Goal: Task Accomplishment & Management: Manage account settings

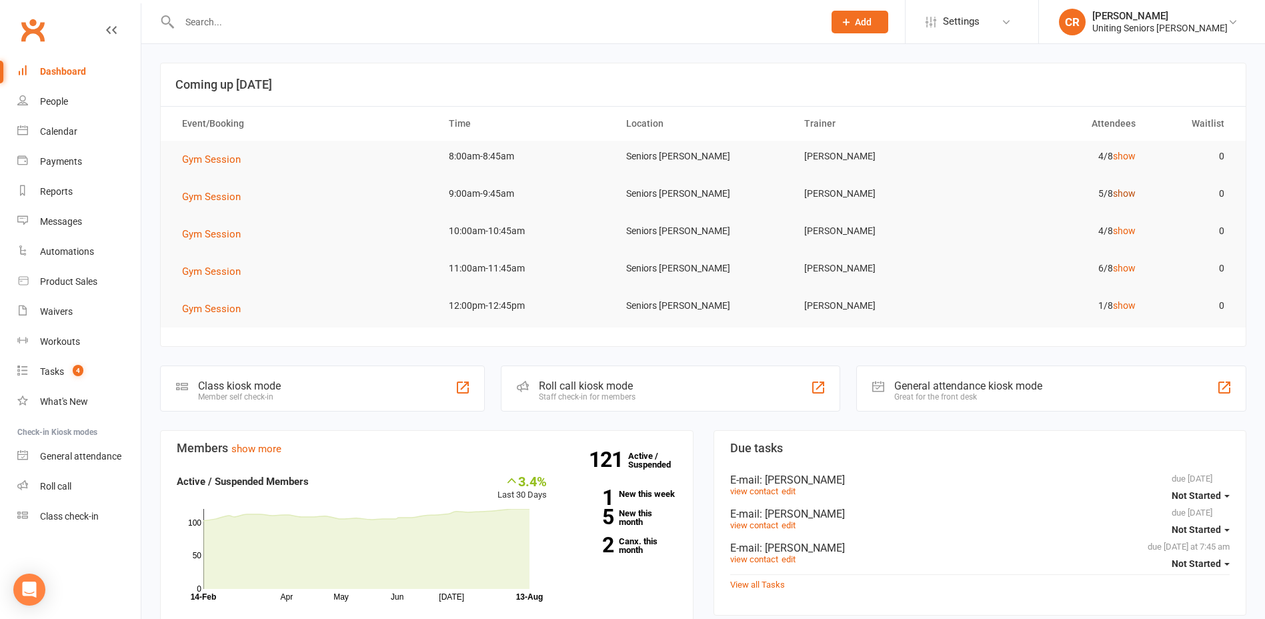
click at [1125, 193] on link "show" at bounding box center [1124, 193] width 23 height 11
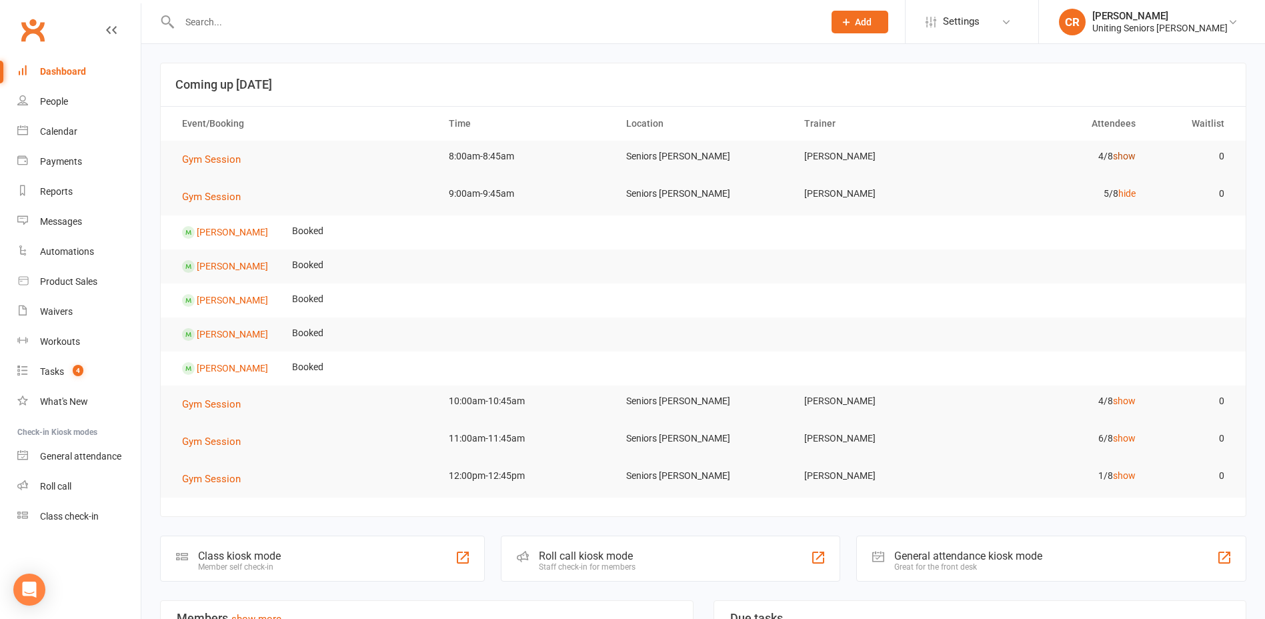
click at [1123, 155] on link "show" at bounding box center [1124, 156] width 23 height 11
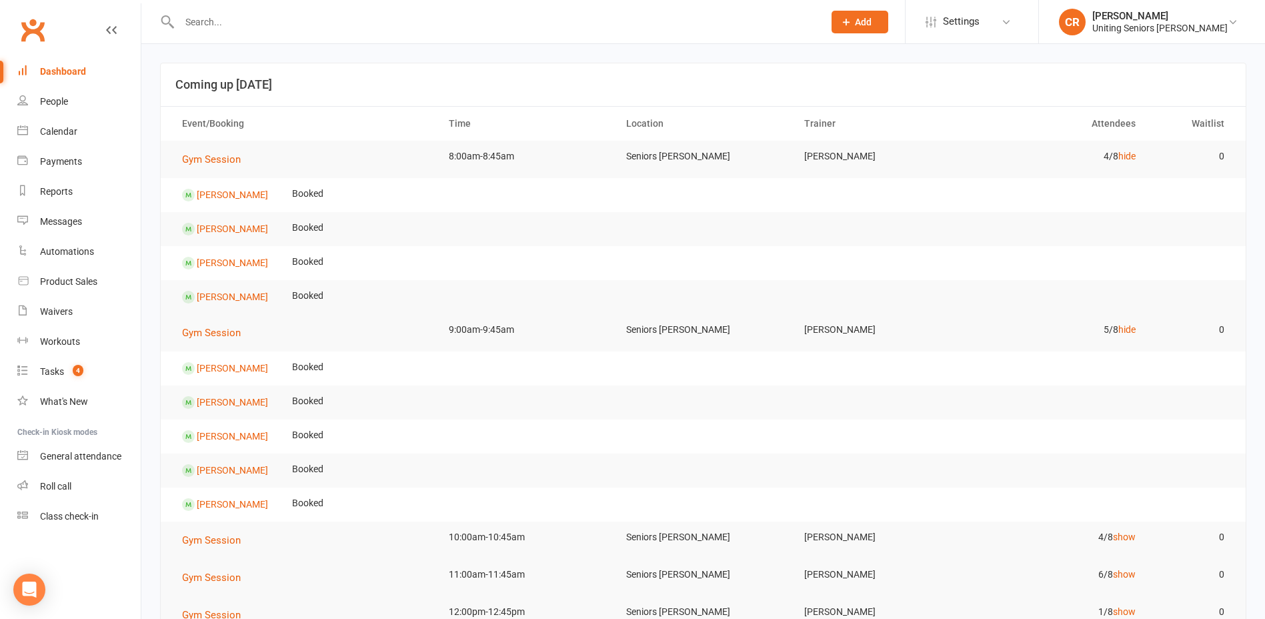
scroll to position [67, 0]
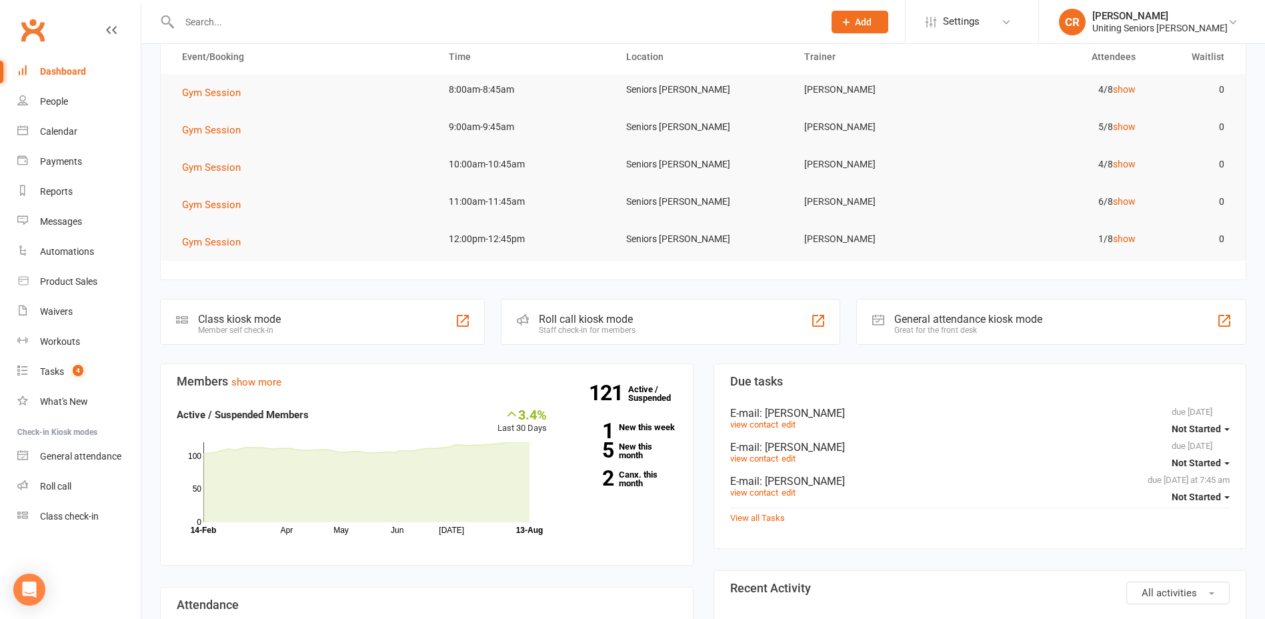
click at [1153, 104] on td "0" at bounding box center [1191, 89] width 89 height 31
click at [1126, 93] on link "show" at bounding box center [1124, 89] width 23 height 11
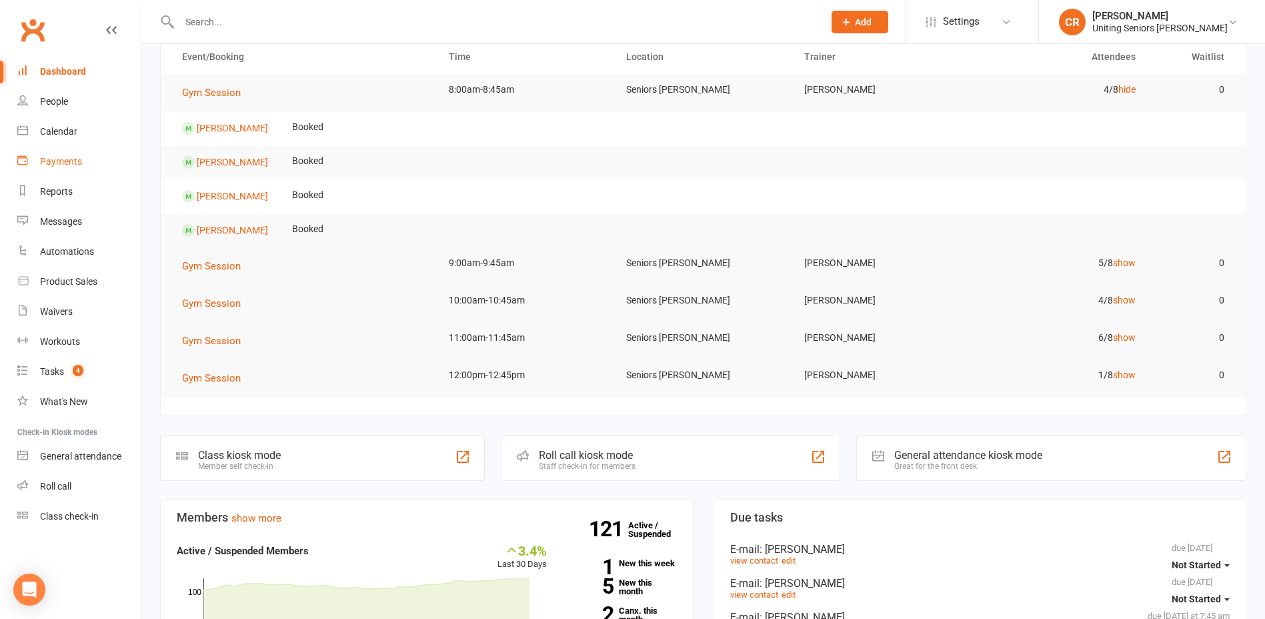
click at [48, 147] on link "Payments" at bounding box center [78, 162] width 123 height 30
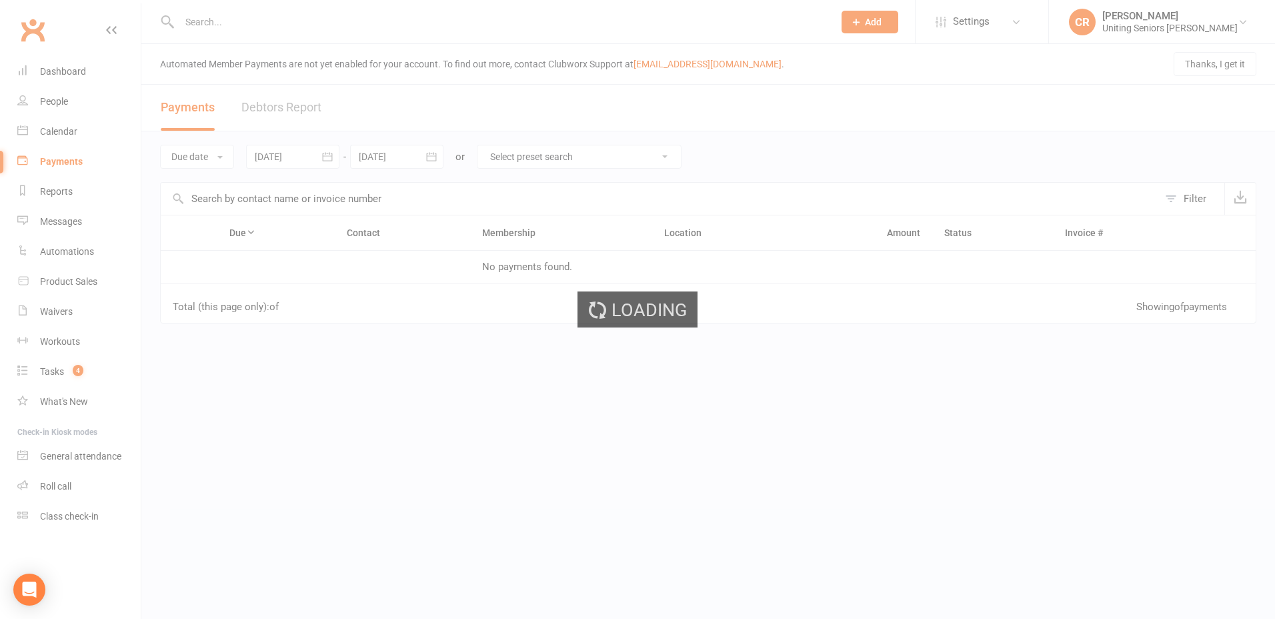
click at [49, 142] on div "Loading" at bounding box center [637, 309] width 1275 height 619
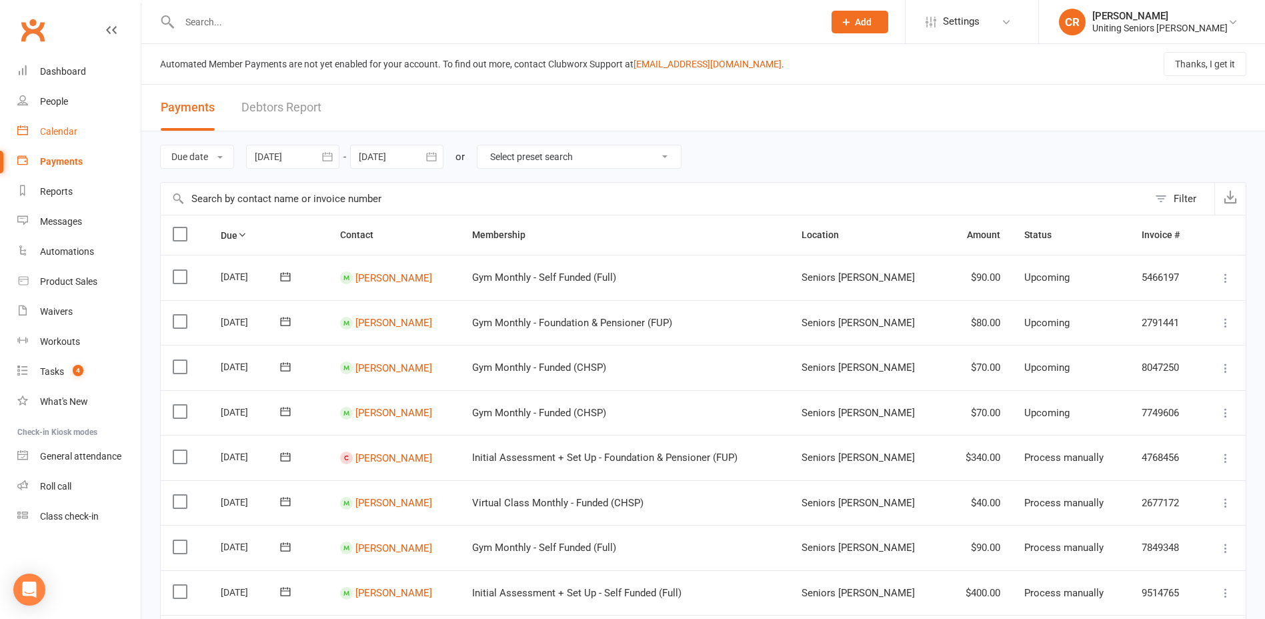
click at [50, 138] on link "Calendar" at bounding box center [78, 132] width 123 height 30
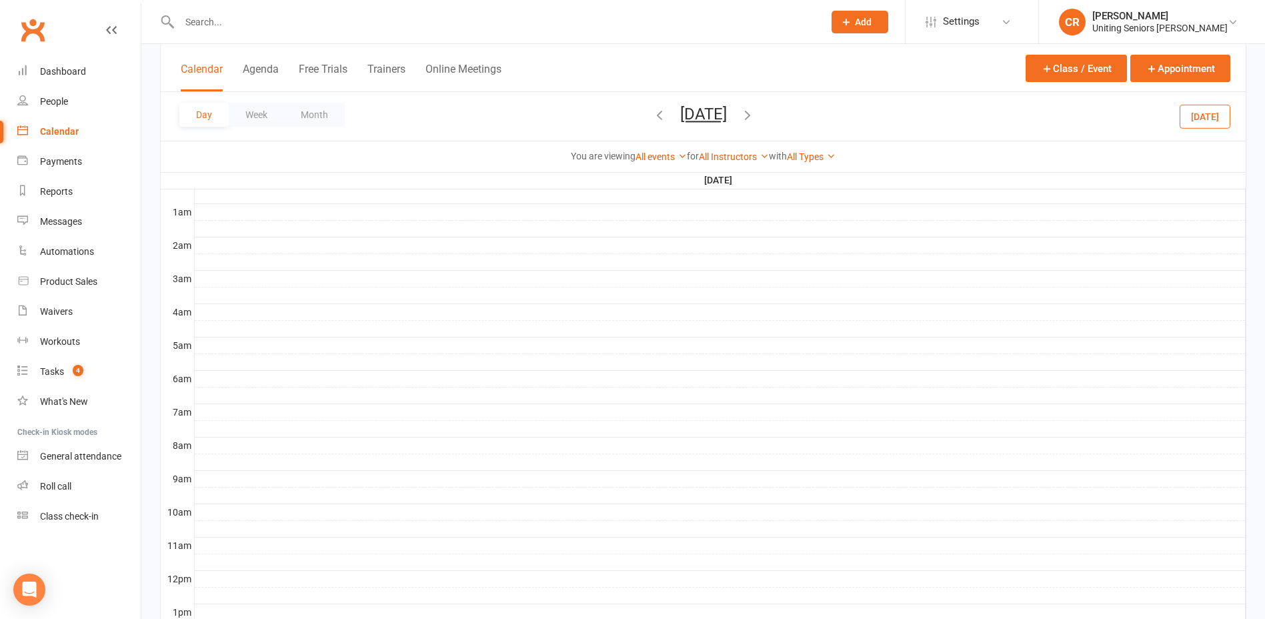
scroll to position [267, 0]
click at [330, 109] on button "Month" at bounding box center [314, 115] width 61 height 24
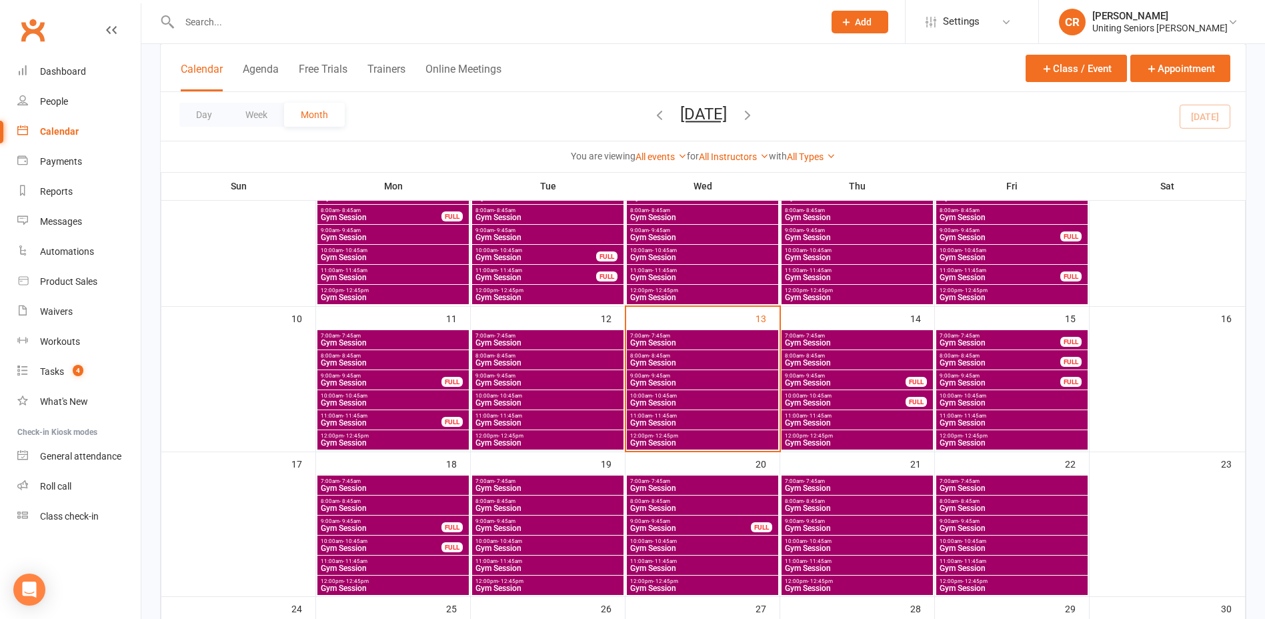
click at [715, 365] on span "Gym Session" at bounding box center [702, 363] width 146 height 8
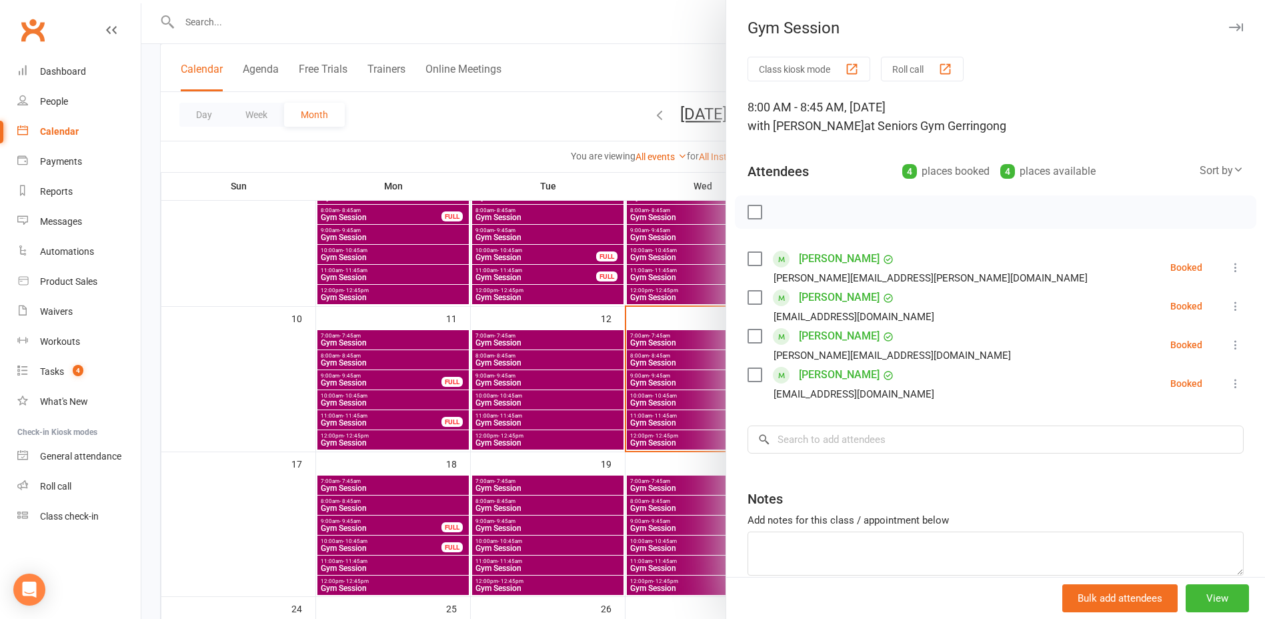
click at [755, 203] on div at bounding box center [995, 211] width 521 height 33
click at [753, 215] on label at bounding box center [753, 211] width 13 height 13
click at [749, 365] on div "Allen Thistle anthistle@bigpond.com" at bounding box center [843, 383] width 192 height 39
click at [750, 370] on label at bounding box center [753, 374] width 13 height 13
click at [785, 214] on icon "button" at bounding box center [784, 212] width 11 height 11
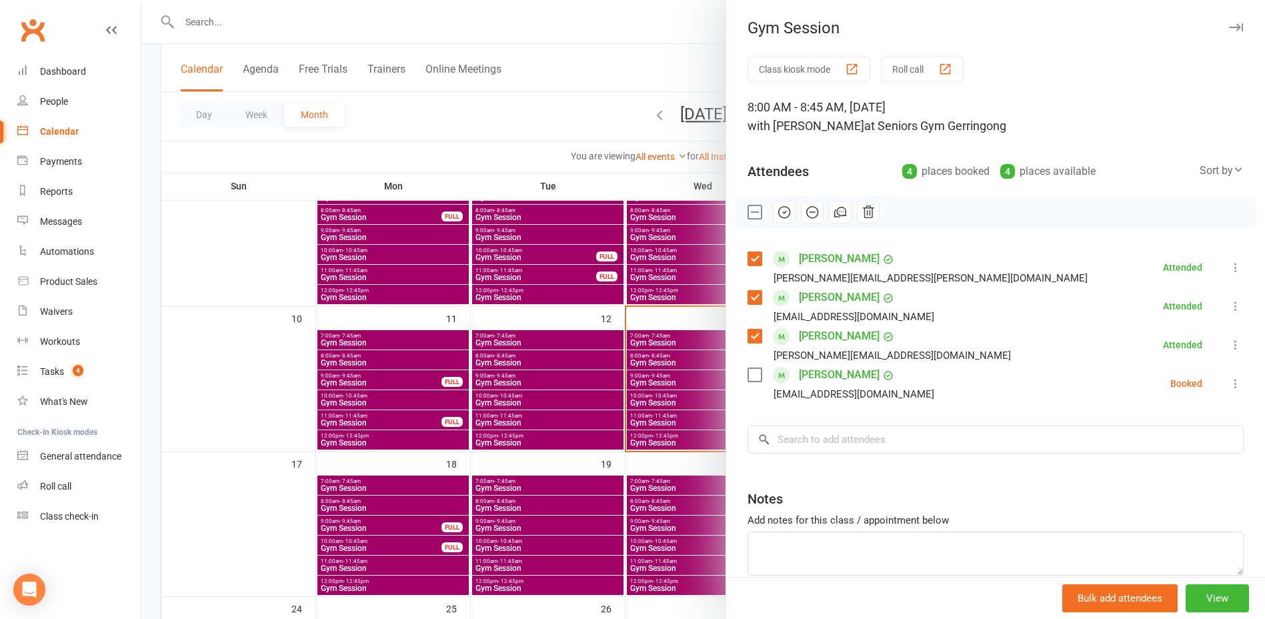
click at [799, 370] on link "[PERSON_NAME]" at bounding box center [839, 374] width 81 height 21
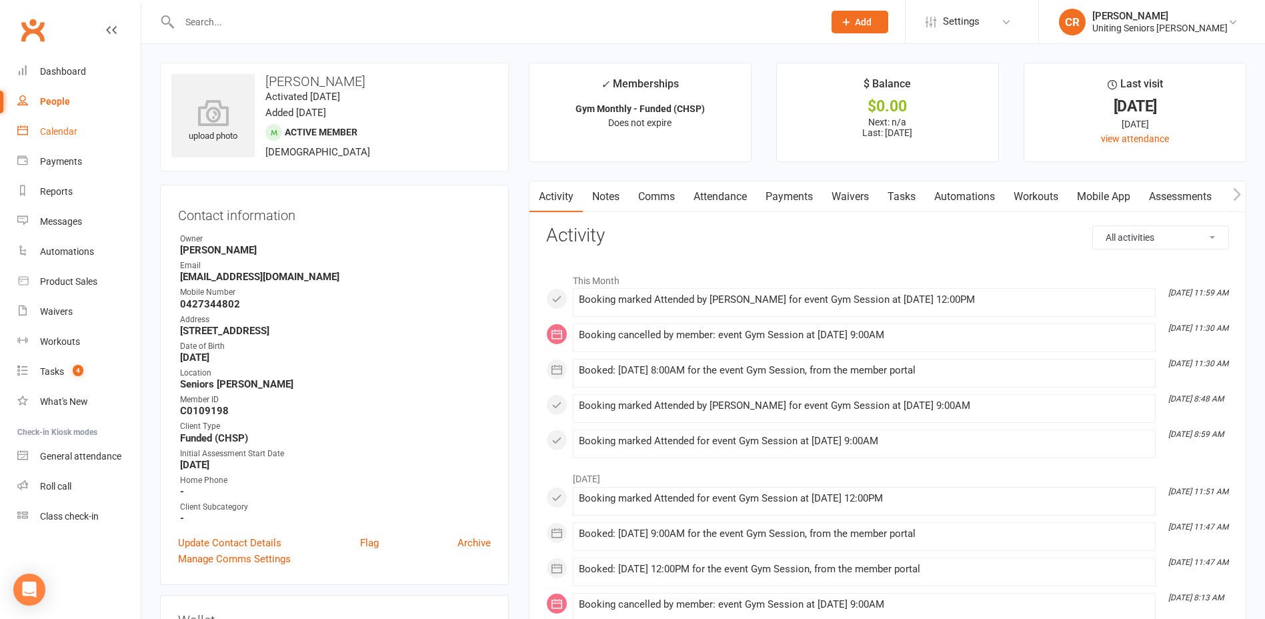
click at [82, 139] on link "Calendar" at bounding box center [78, 132] width 123 height 30
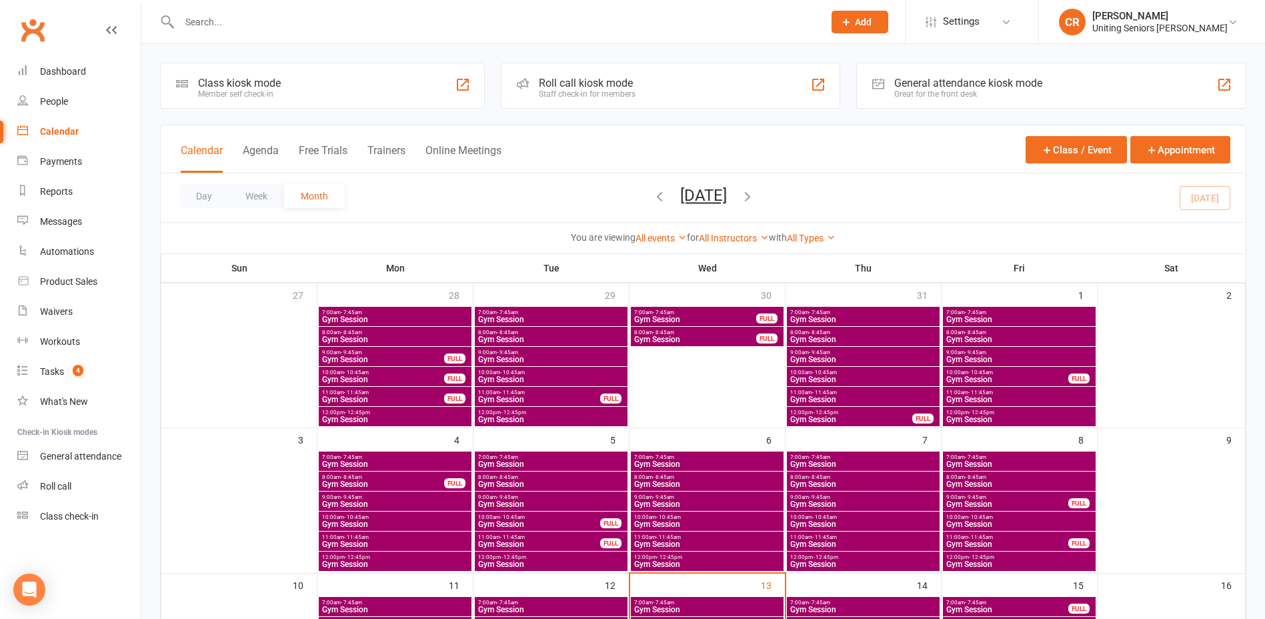
scroll to position [333, 0]
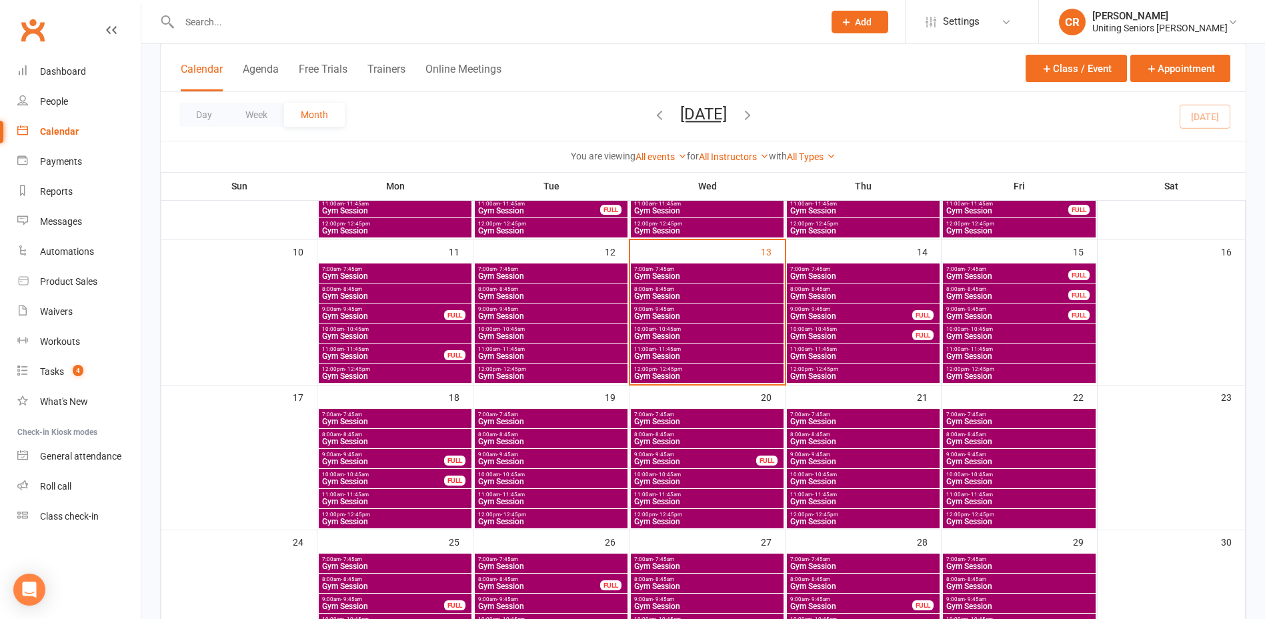
click at [670, 366] on span "- 12:45pm" at bounding box center [669, 369] width 25 height 6
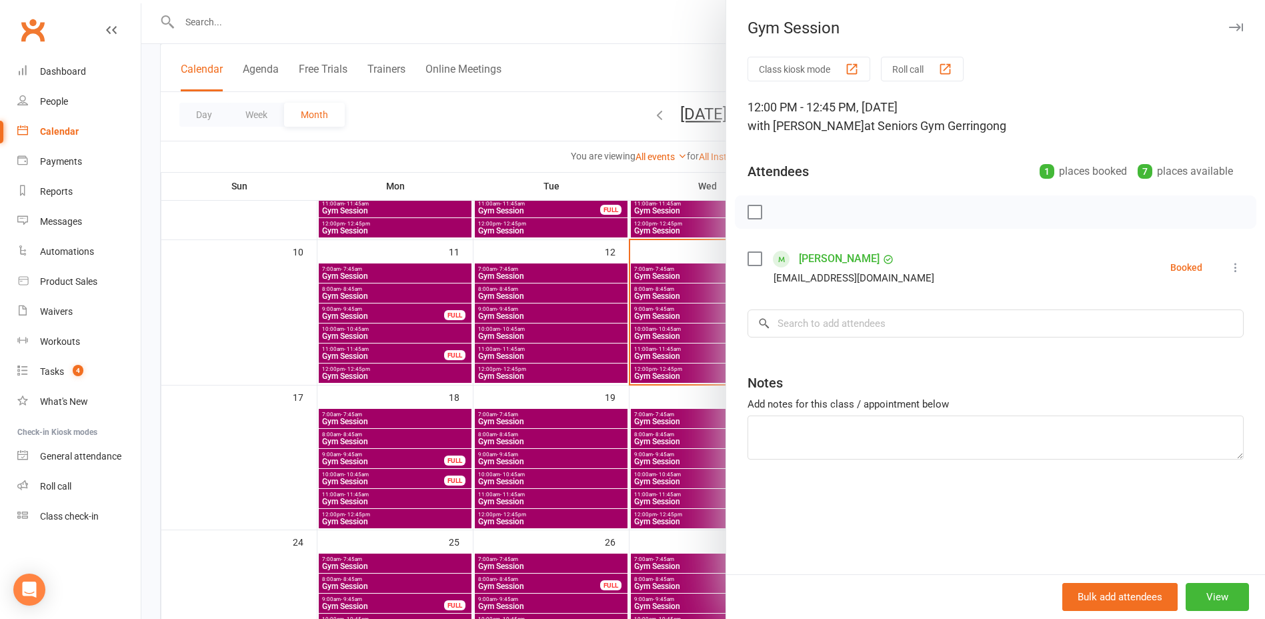
click at [667, 359] on div at bounding box center [702, 309] width 1123 height 619
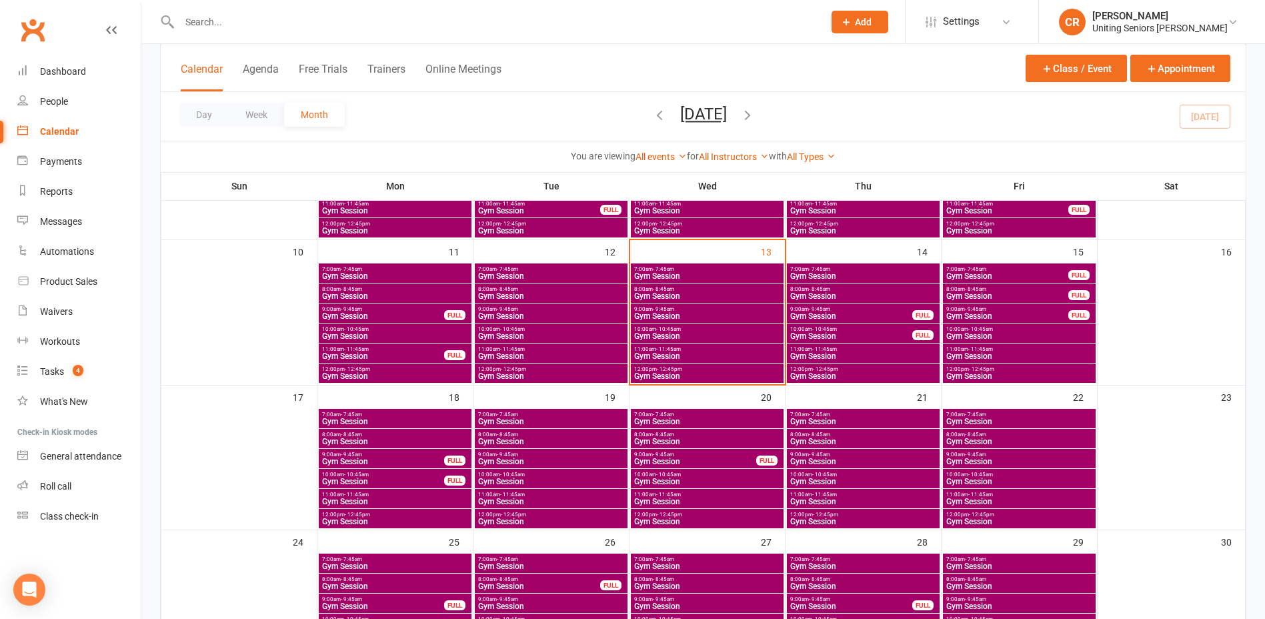
click at [655, 296] on span "Gym Session" at bounding box center [706, 296] width 147 height 8
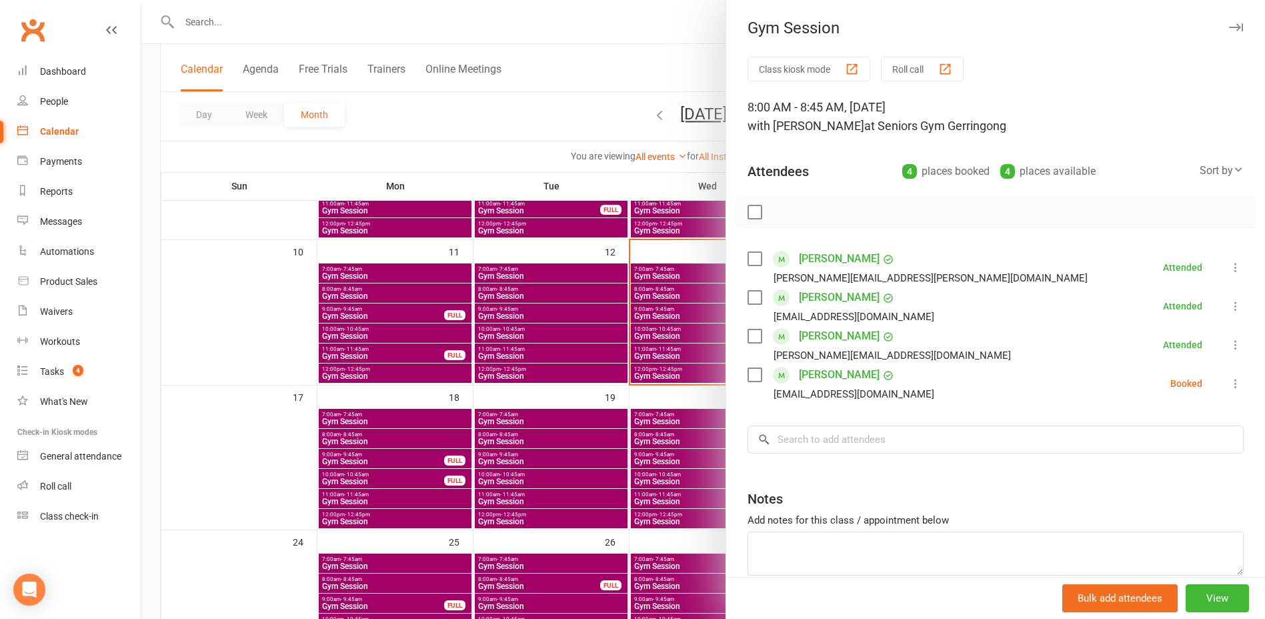
click at [755, 378] on label at bounding box center [753, 374] width 13 height 13
click at [811, 217] on icon "button" at bounding box center [812, 212] width 15 height 15
